Goal: Task Accomplishment & Management: Manage account settings

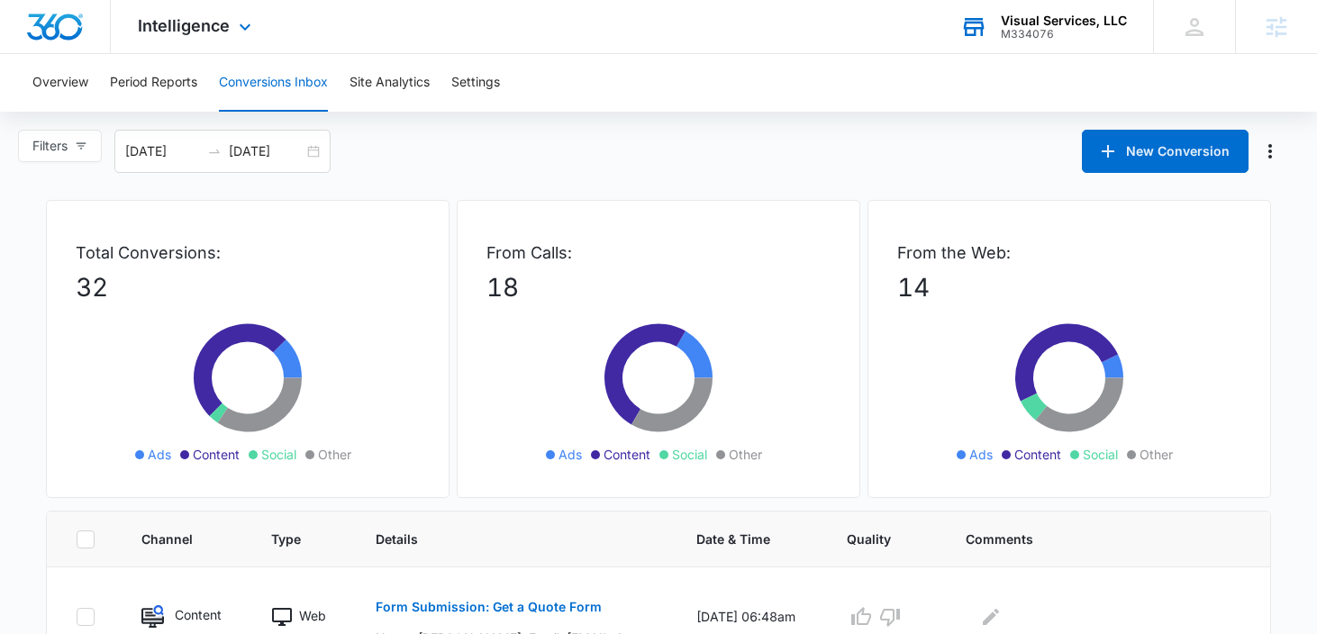
click at [1031, 44] on div "Visual Services, LLC M334076 Your Accounts View All" at bounding box center [1043, 26] width 220 height 53
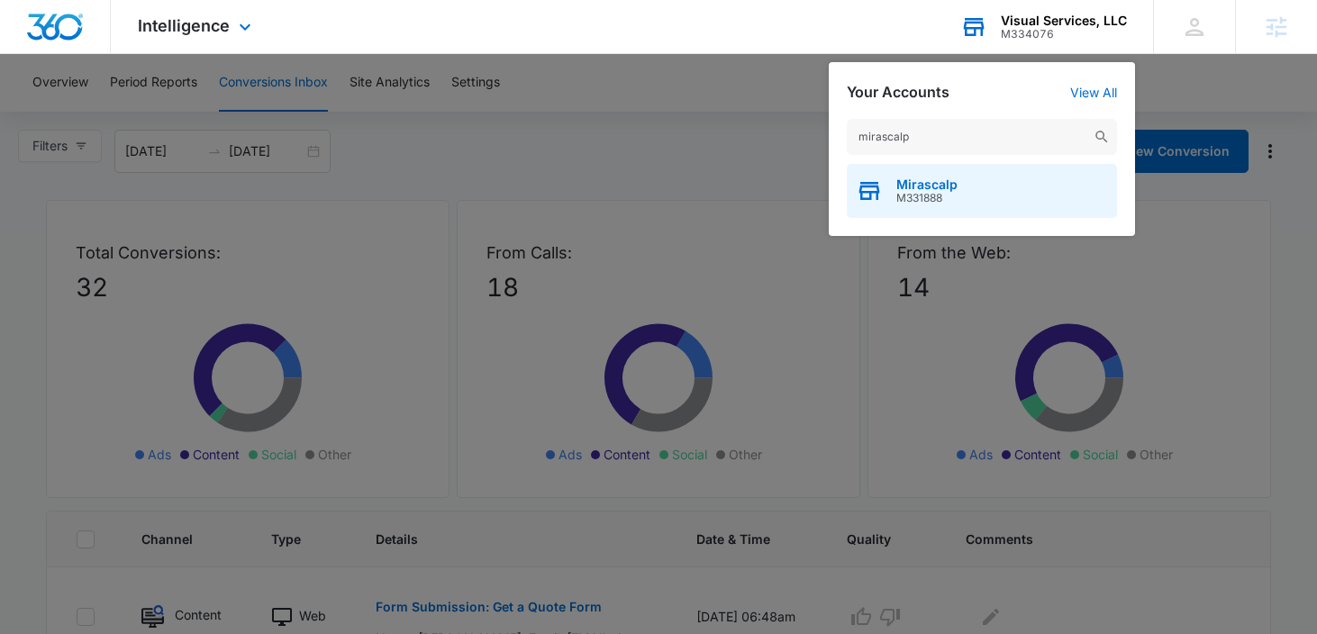
type input "mirascalp"
click at [937, 183] on span "Mirascalp" at bounding box center [926, 184] width 61 height 14
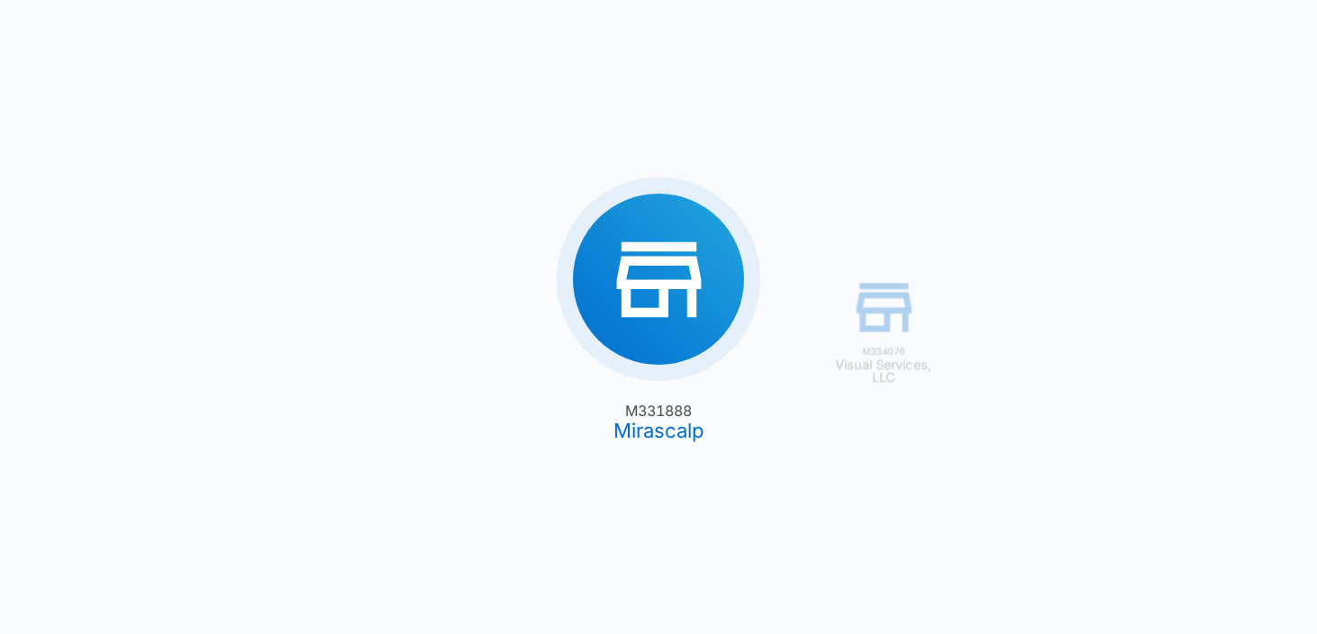
type input "[DATE]"
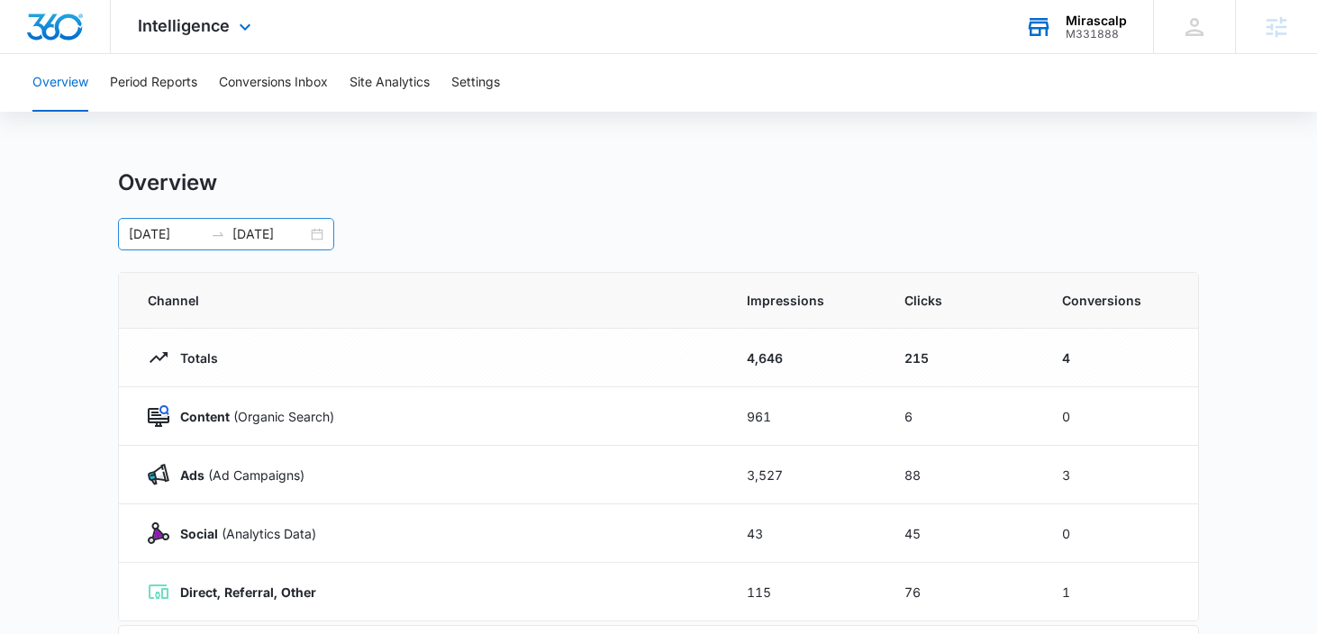
click at [316, 231] on div "[DATE] [DATE]" at bounding box center [226, 234] width 216 height 32
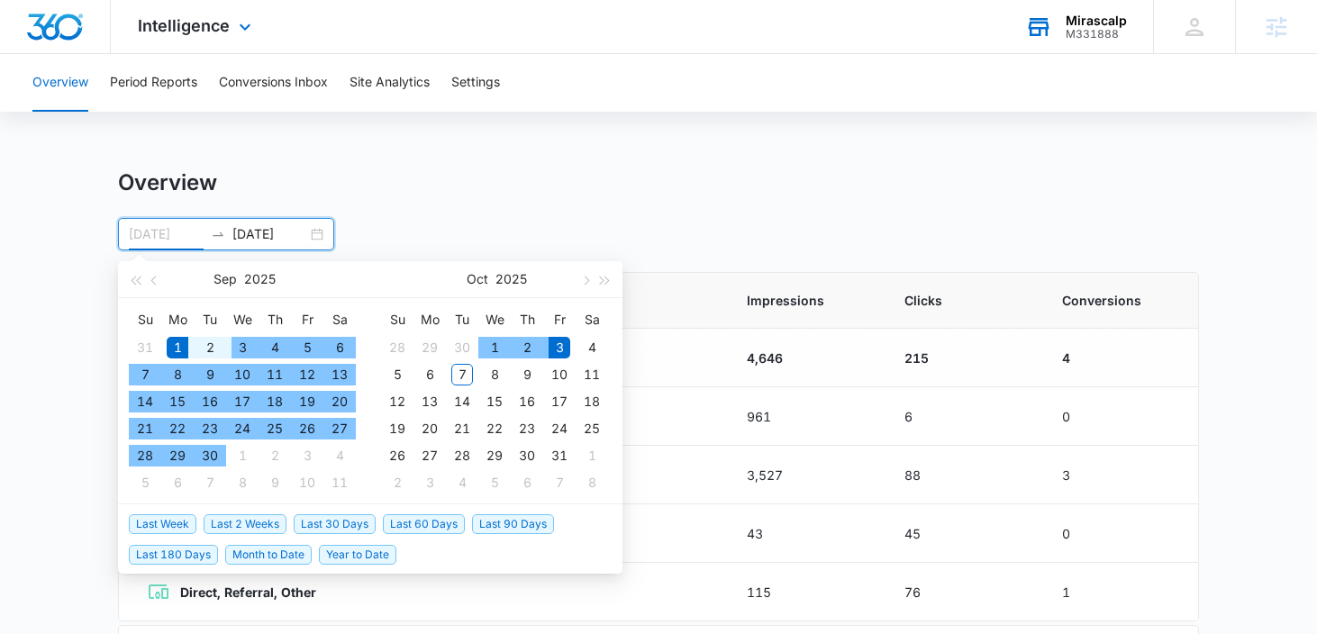
type input "[DATE]"
click at [182, 349] on div "1" at bounding box center [178, 348] width 22 height 22
type input "[DATE]"
click at [466, 373] on div "7" at bounding box center [462, 375] width 22 height 22
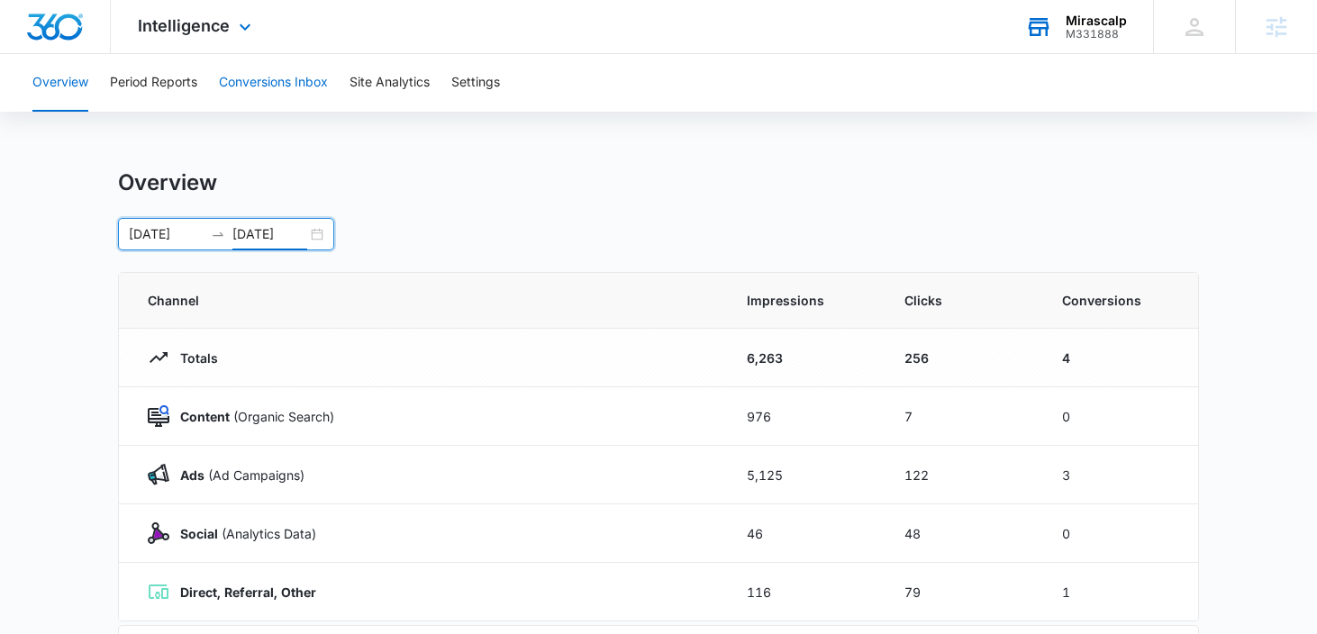
click at [264, 80] on button "Conversions Inbox" at bounding box center [273, 83] width 109 height 58
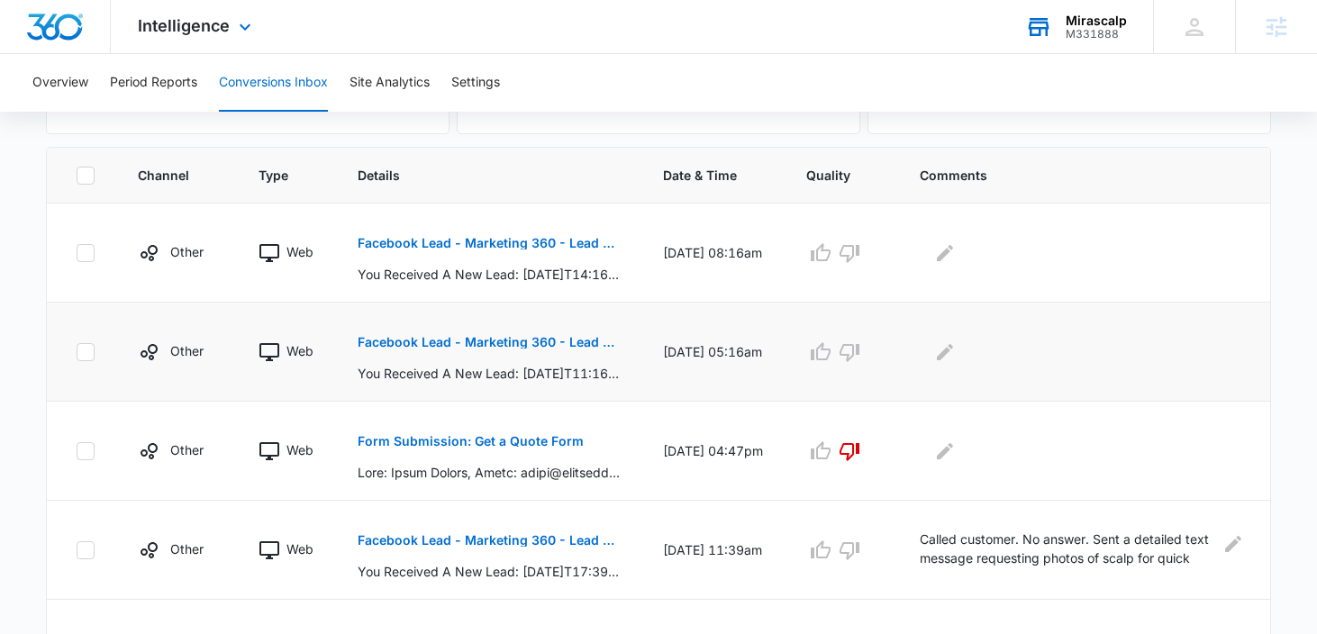
scroll to position [380, 0]
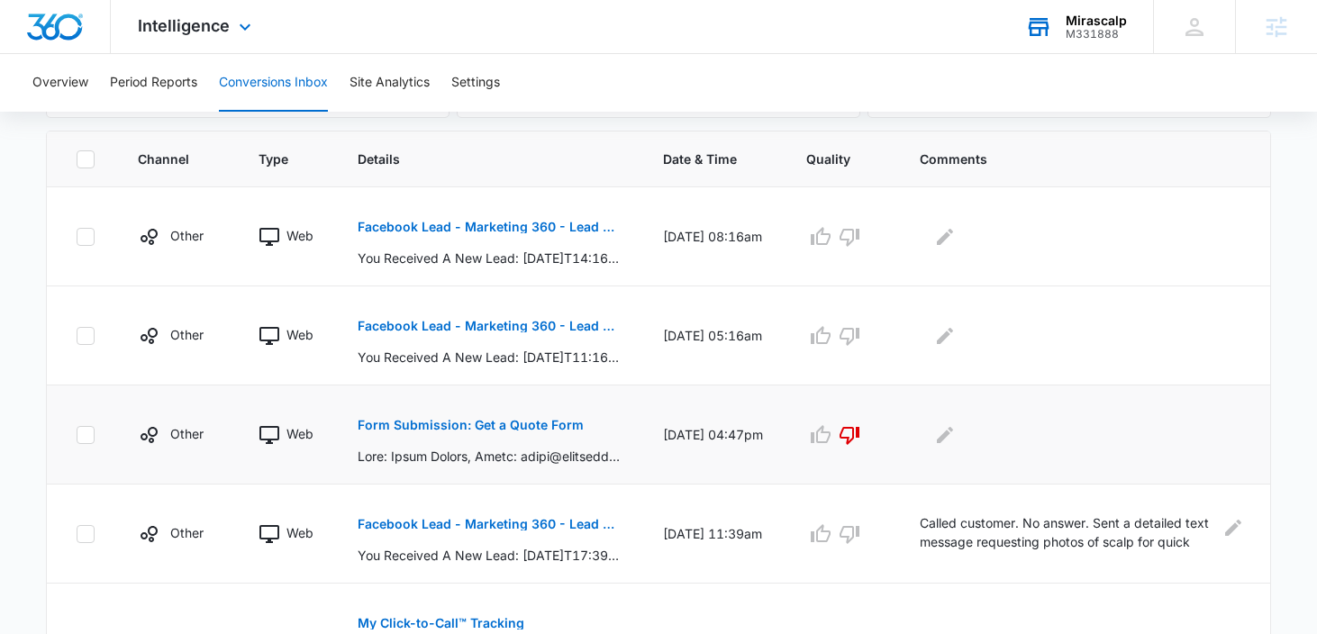
click at [513, 425] on p "Form Submission: Get a Quote Form" at bounding box center [471, 425] width 226 height 13
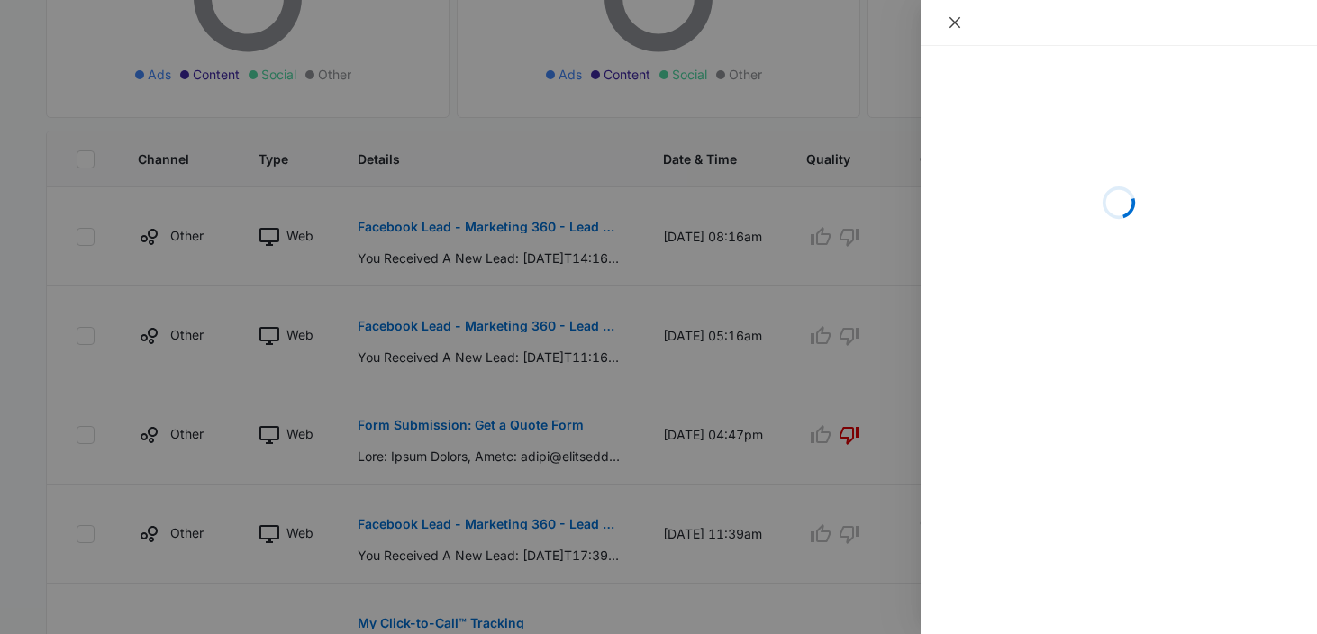
click at [958, 23] on icon "close" at bounding box center [955, 22] width 14 height 14
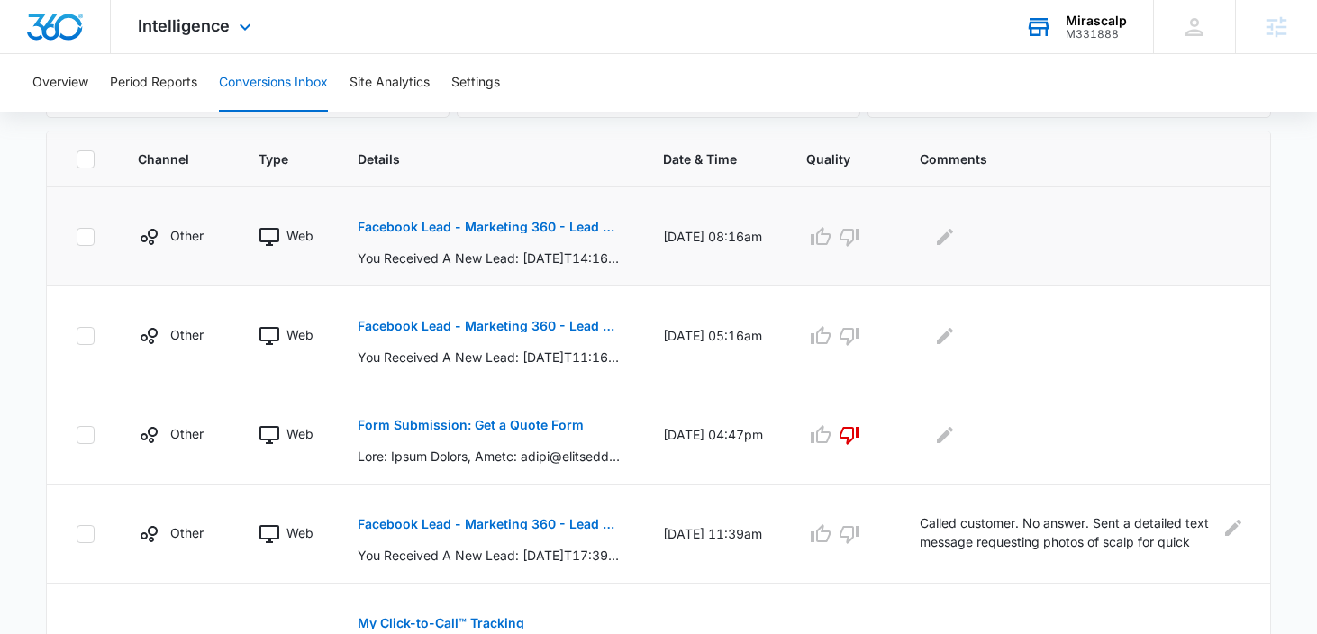
click at [531, 232] on p "Facebook Lead - Marketing 360 - Lead Form" at bounding box center [489, 227] width 262 height 13
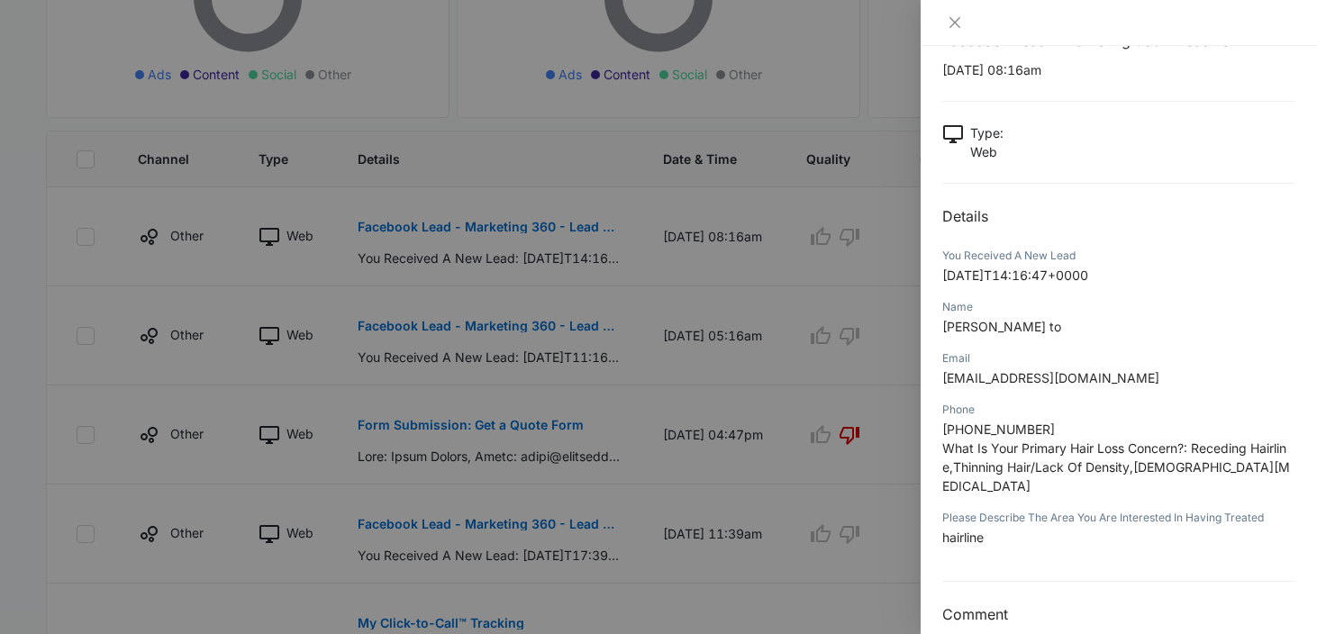
scroll to position [55, 0]
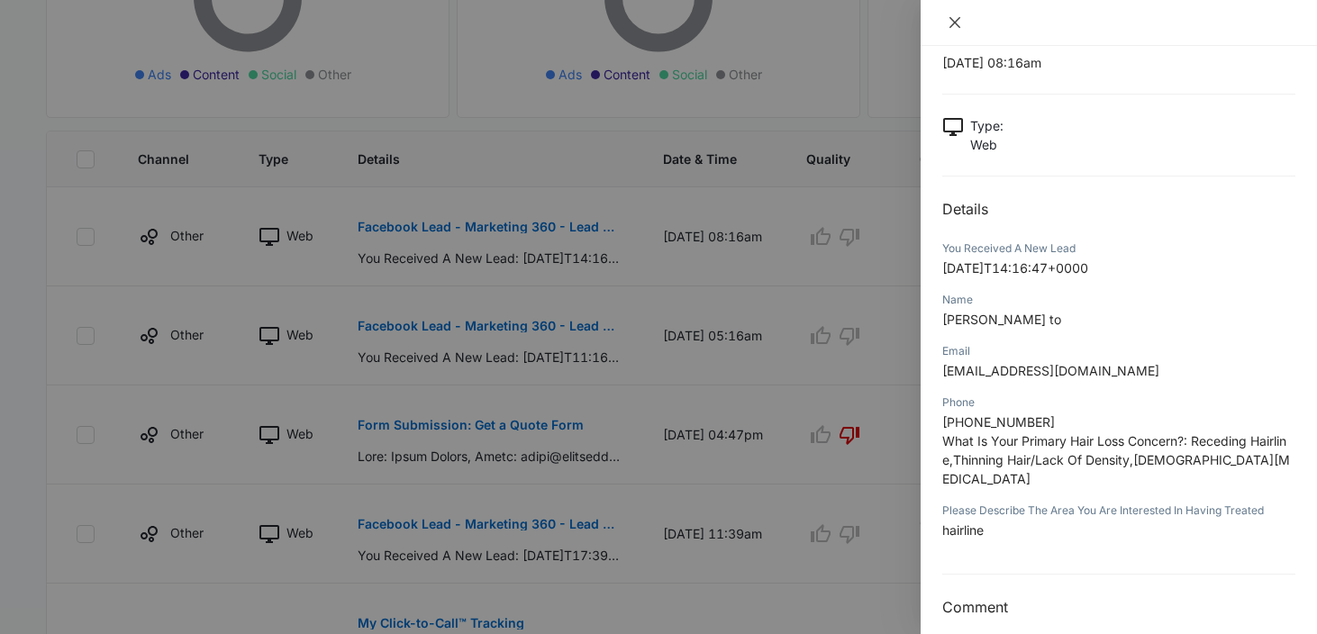
click at [952, 23] on icon "close" at bounding box center [955, 22] width 14 height 14
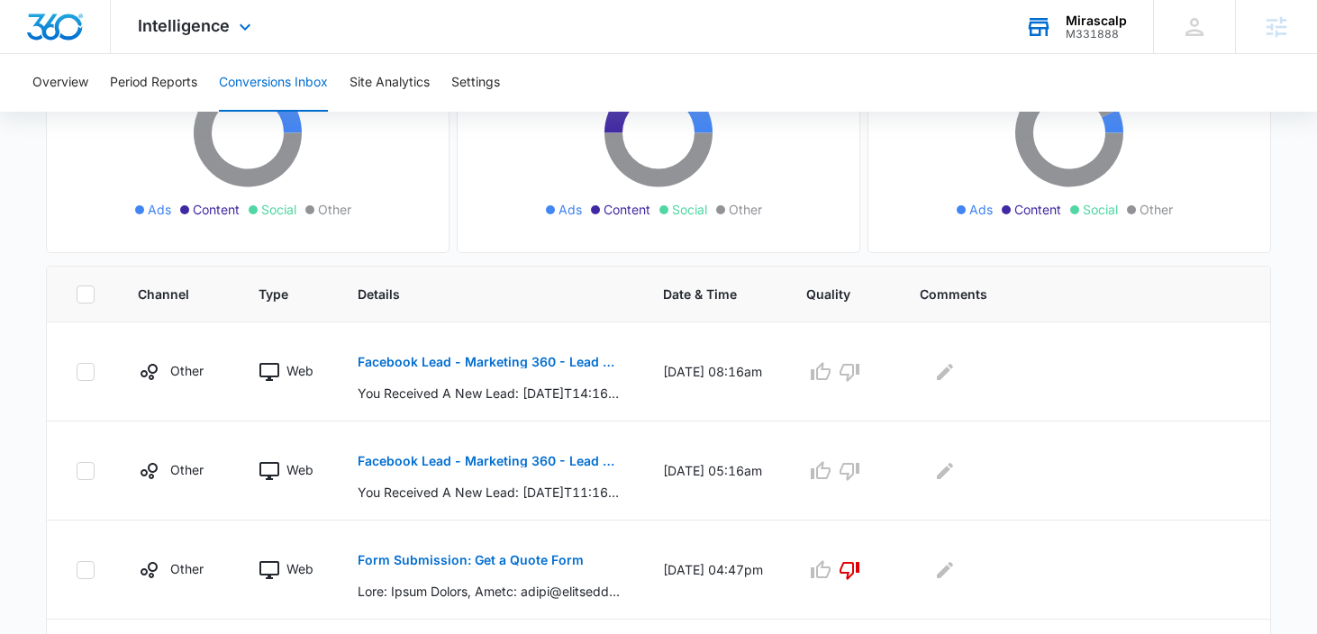
scroll to position [266, 0]
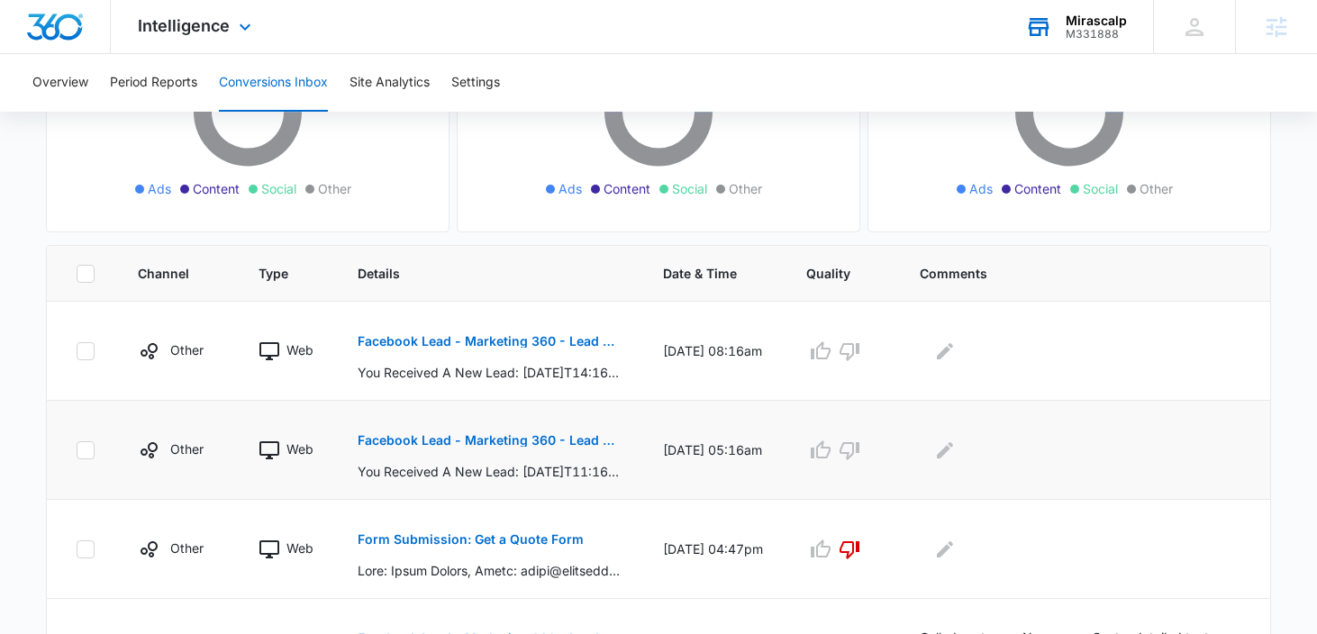
click at [420, 439] on p "Facebook Lead - Marketing 360 - Lead Form" at bounding box center [489, 440] width 262 height 13
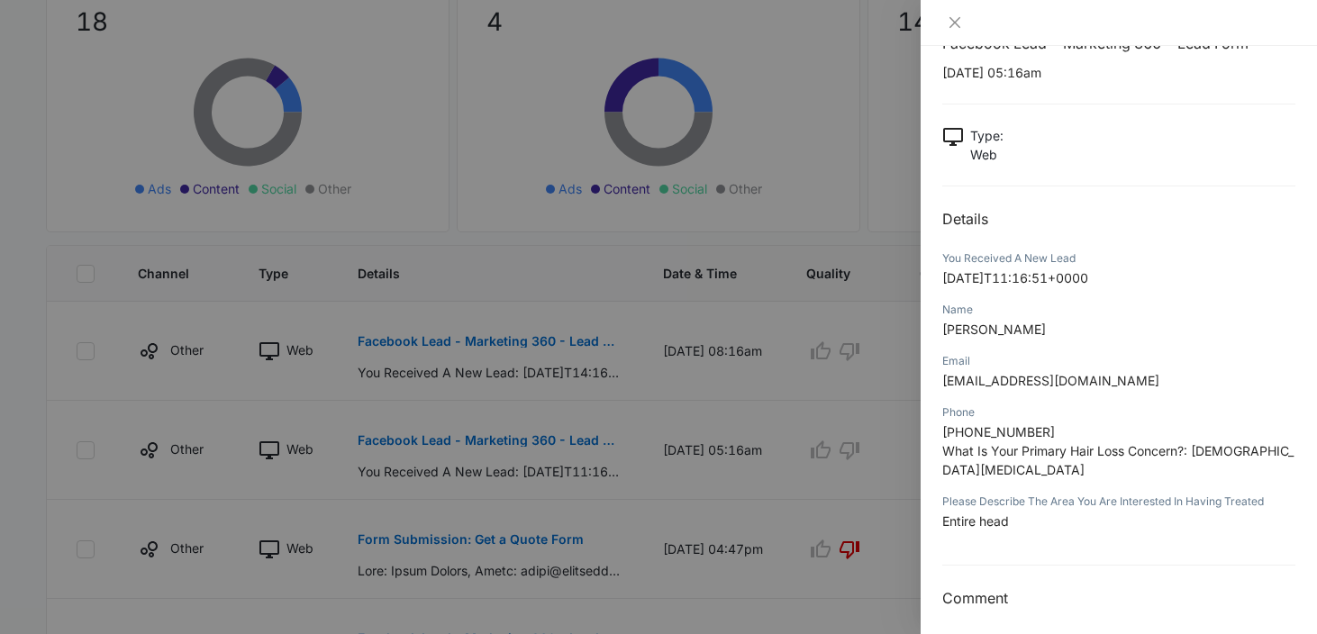
scroll to position [55, 0]
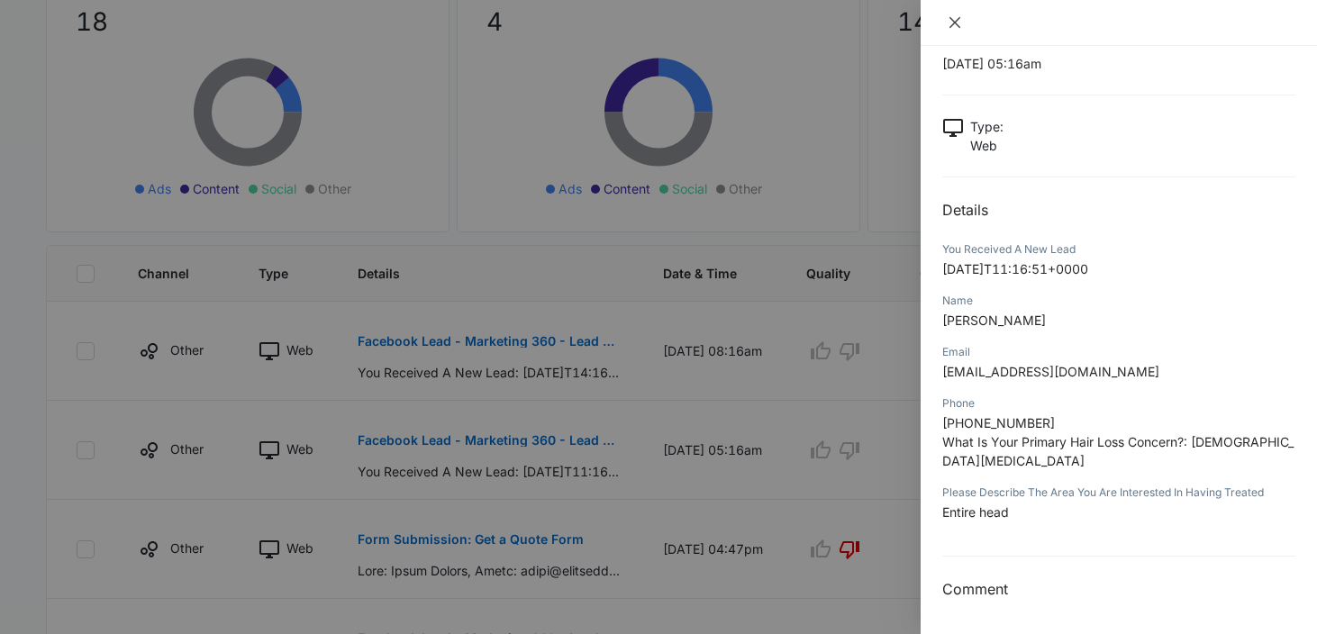
click at [950, 20] on icon "close" at bounding box center [955, 22] width 14 height 14
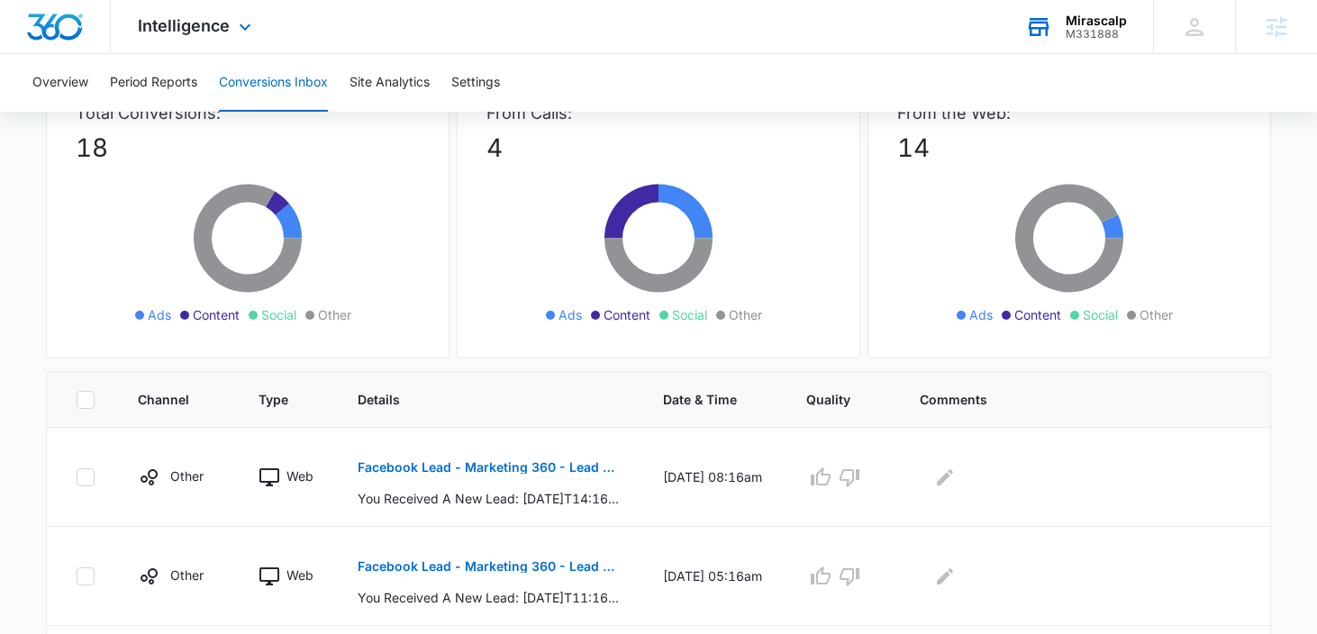
scroll to position [0, 0]
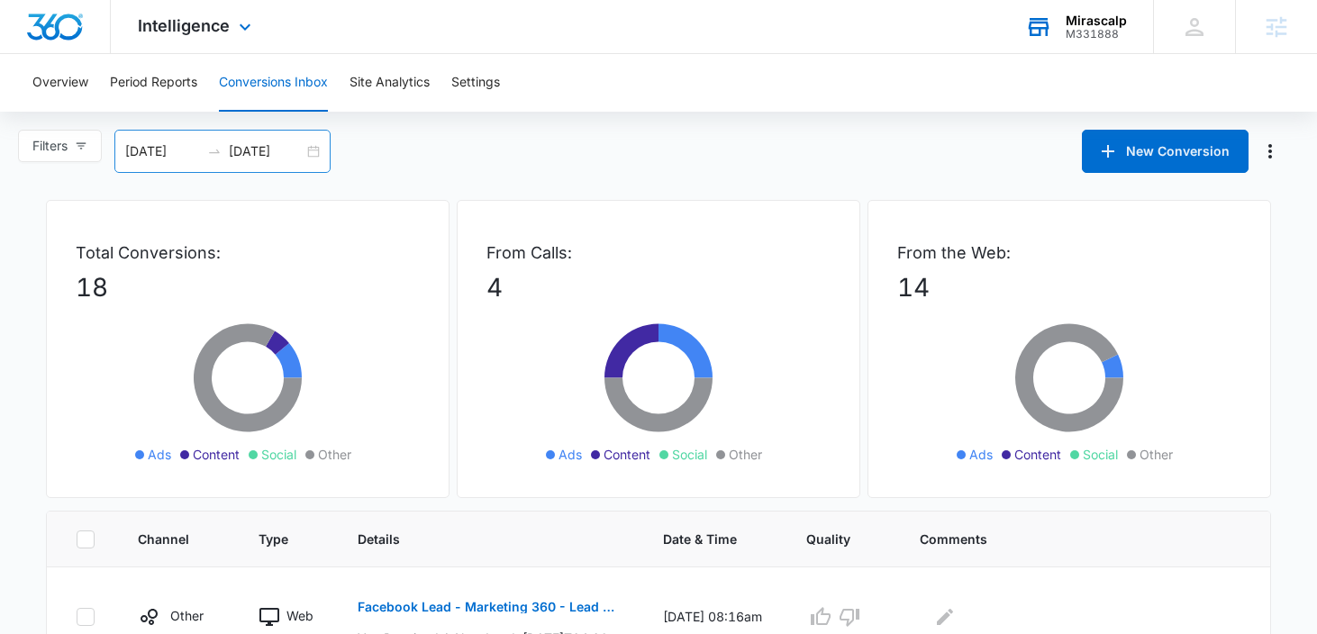
click at [319, 161] on div "[DATE] [DATE]" at bounding box center [222, 151] width 216 height 43
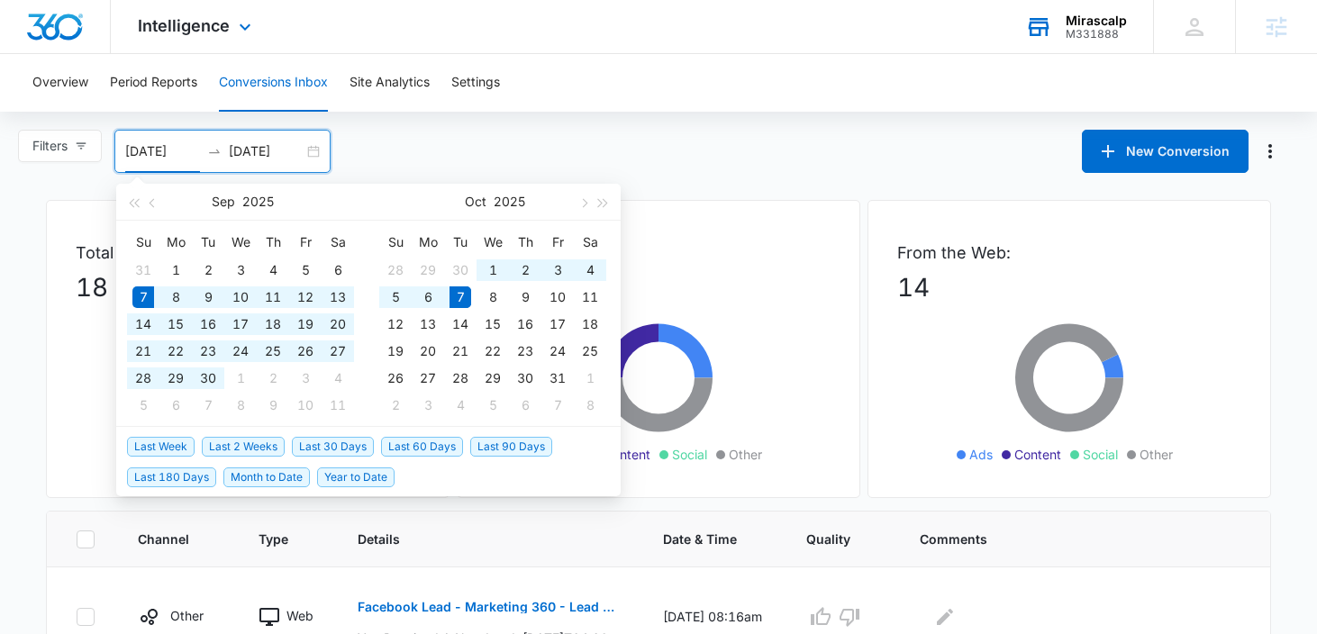
type input "[DATE]"
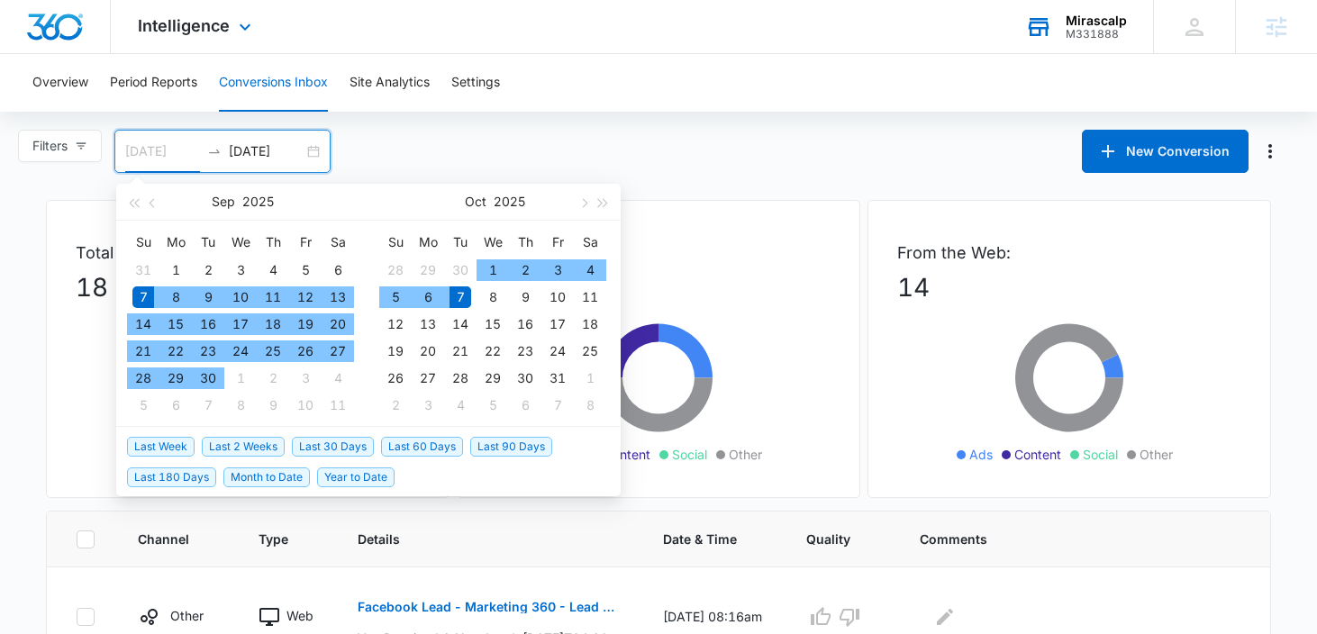
click at [141, 299] on div "7" at bounding box center [143, 297] width 22 height 22
type input "[DATE]"
click at [488, 299] on div "8" at bounding box center [493, 297] width 22 height 22
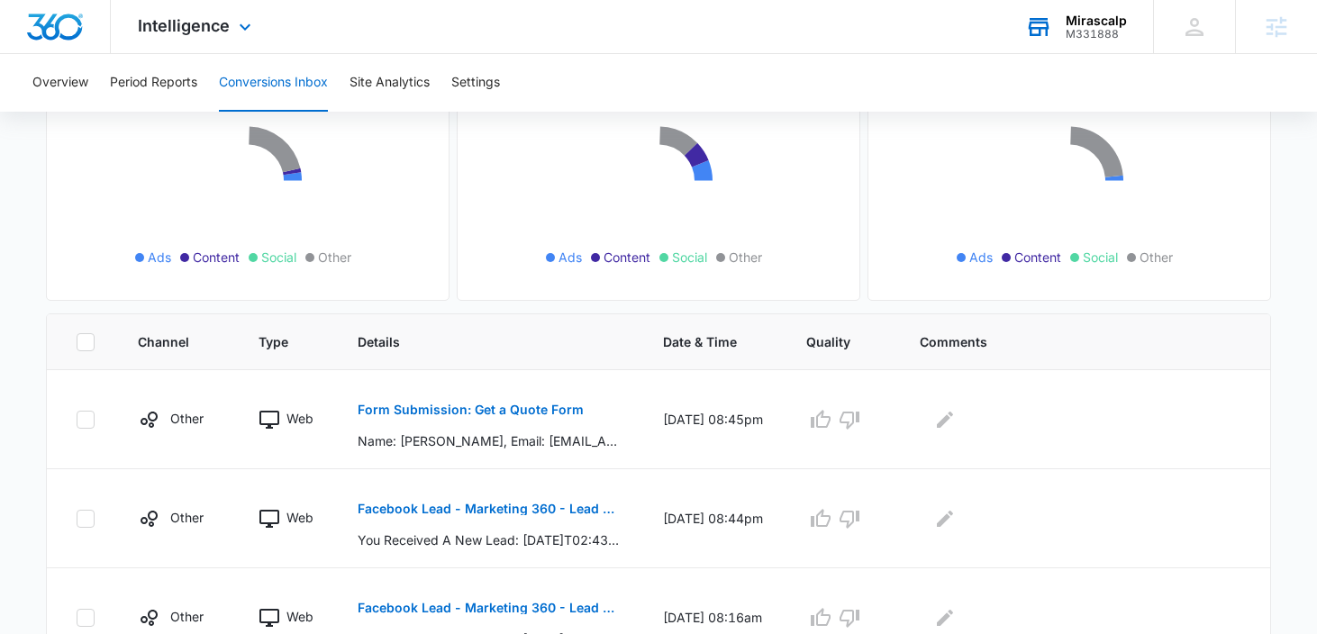
scroll to position [199, 0]
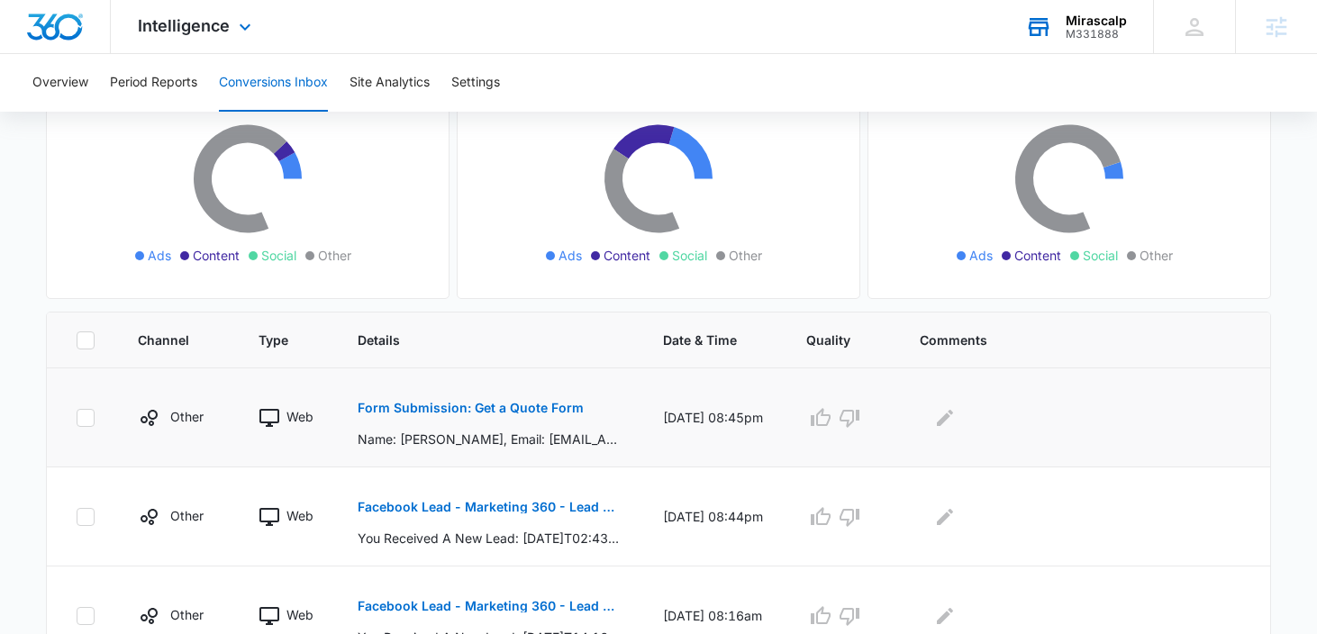
click at [490, 405] on p "Form Submission: Get a Quote Form" at bounding box center [471, 408] width 226 height 13
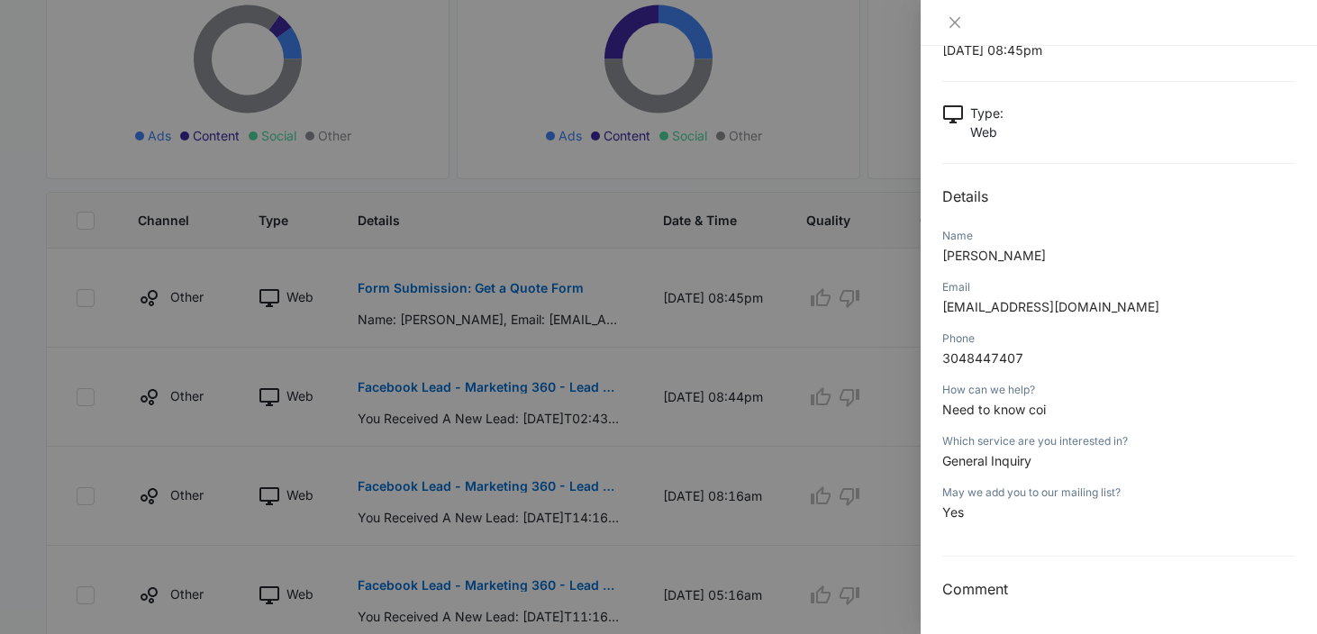
scroll to position [35, 0]
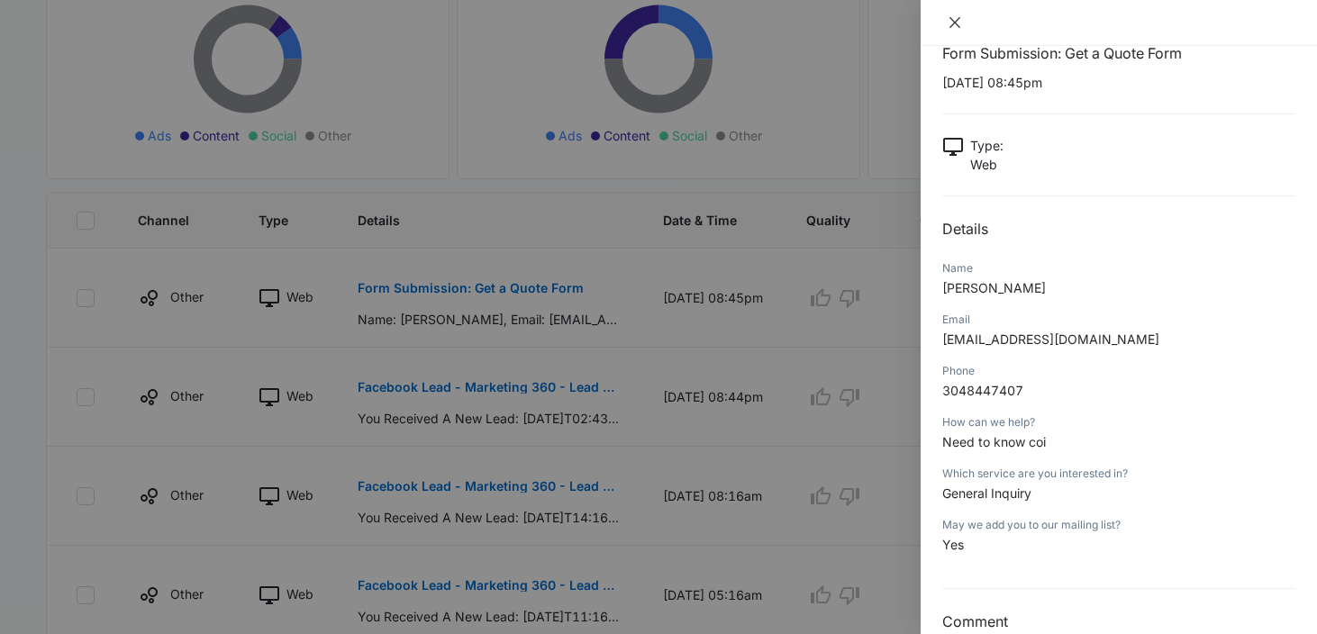
click at [959, 17] on icon "close" at bounding box center [955, 22] width 14 height 14
